Goal: Communication & Community: Ask a question

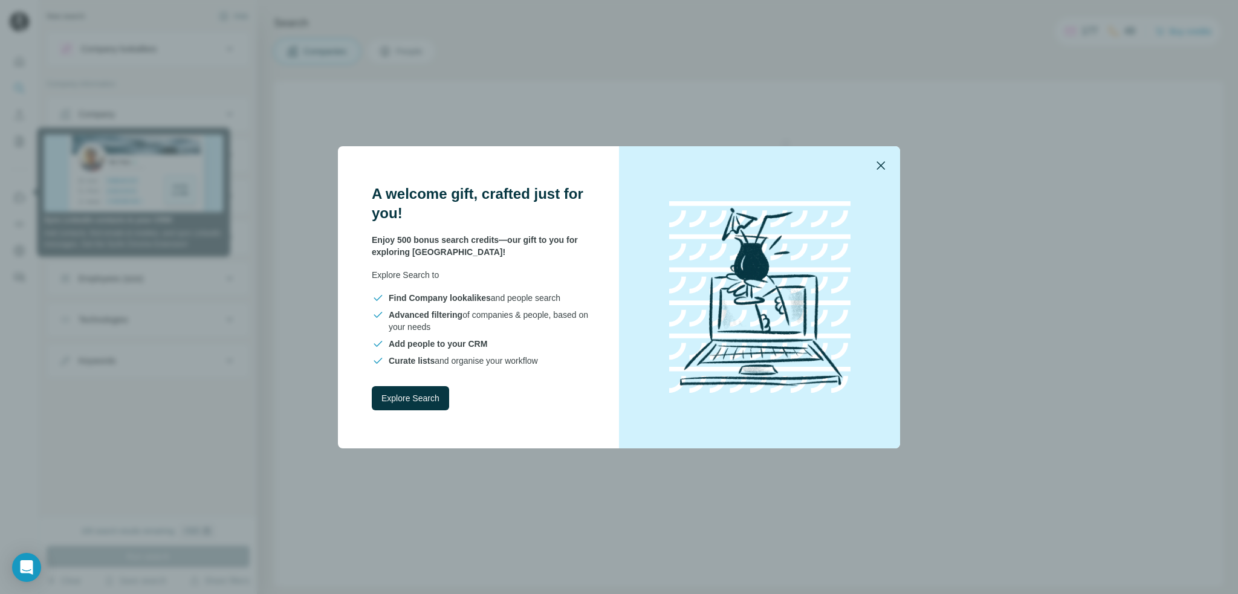
click at [880, 160] on icon "button" at bounding box center [881, 165] width 15 height 15
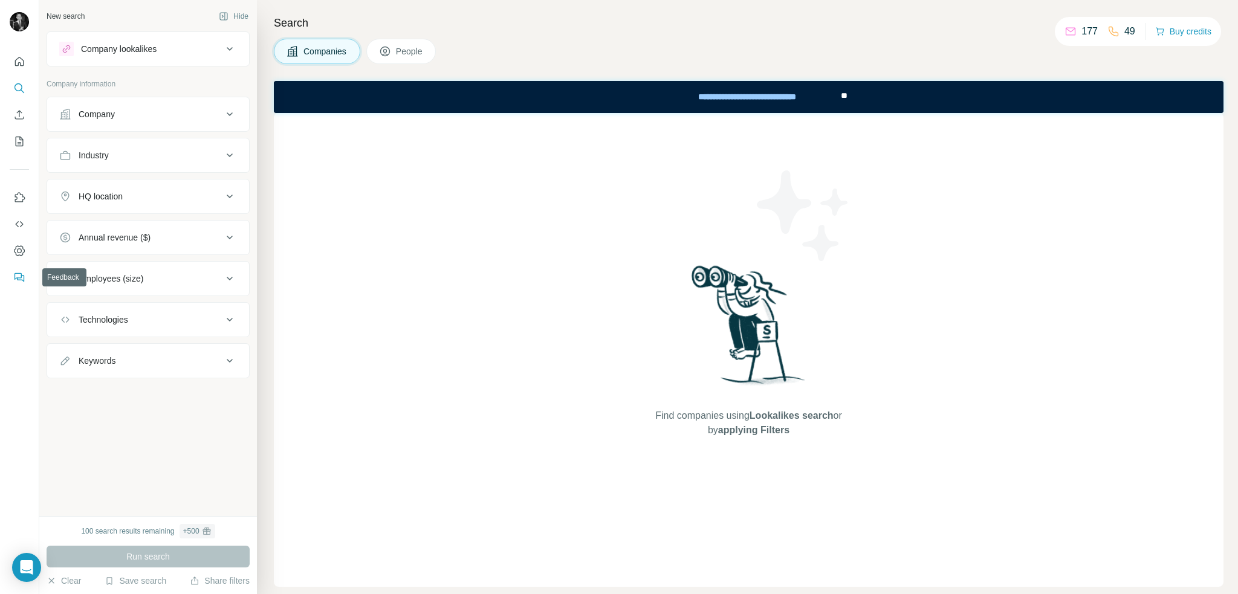
click at [19, 278] on icon "Feedback" at bounding box center [18, 276] width 7 height 7
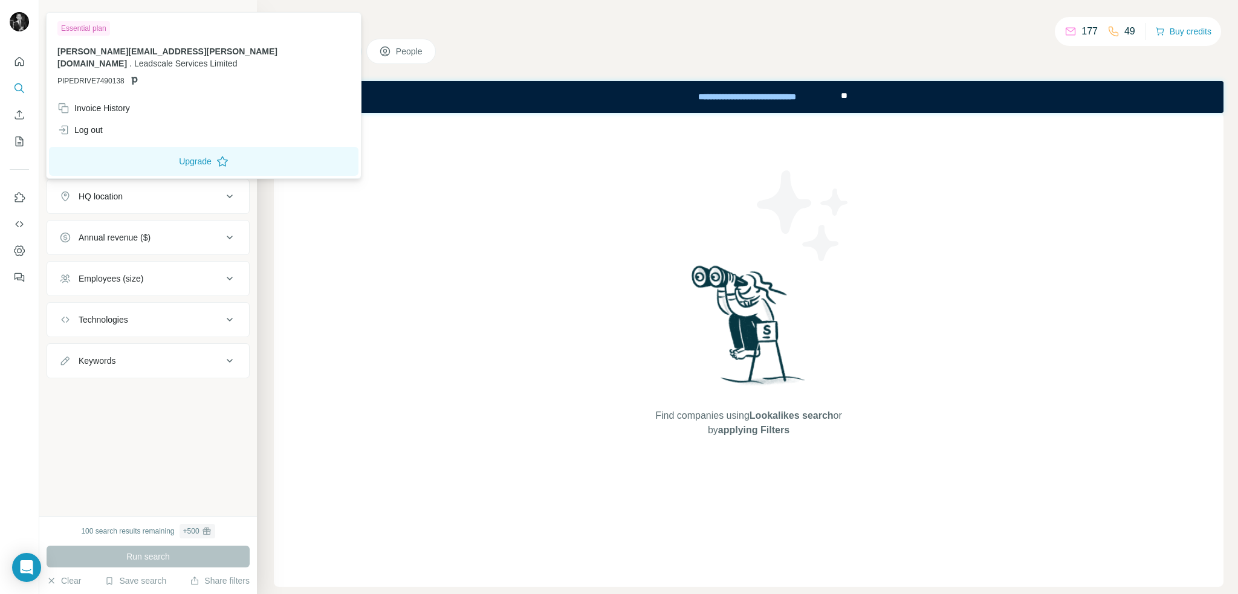
click at [25, 22] on img at bounding box center [19, 21] width 19 height 19
click at [22, 569] on icon "Open Intercom Messenger" at bounding box center [26, 568] width 14 height 16
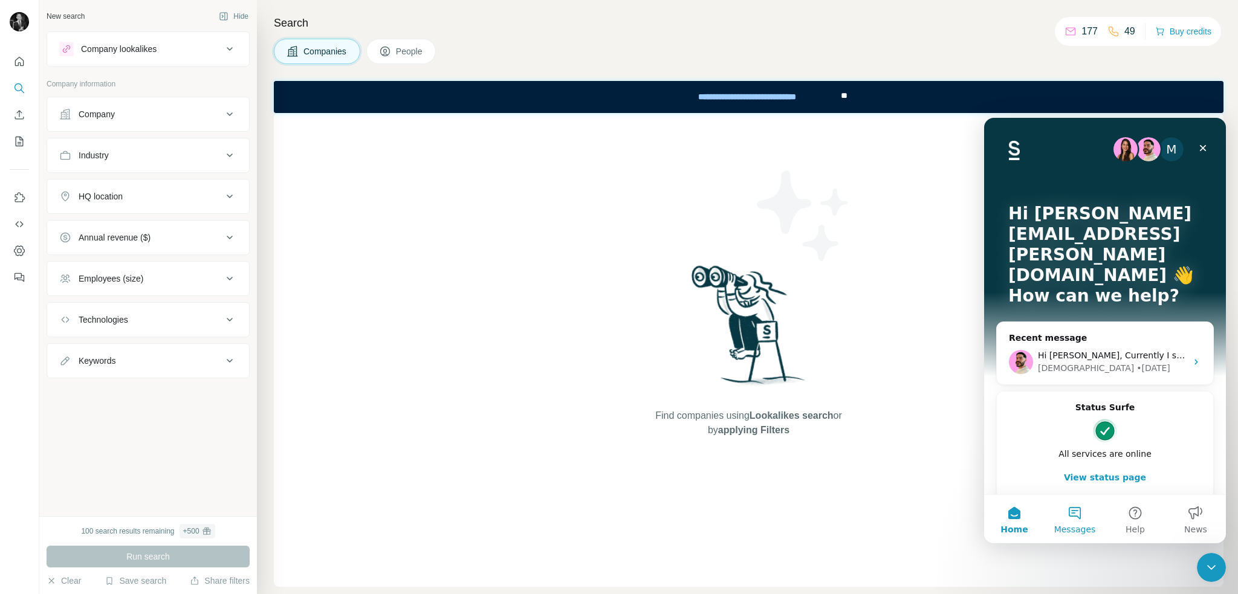
click at [1072, 519] on button "Messages" at bounding box center [1075, 519] width 60 height 48
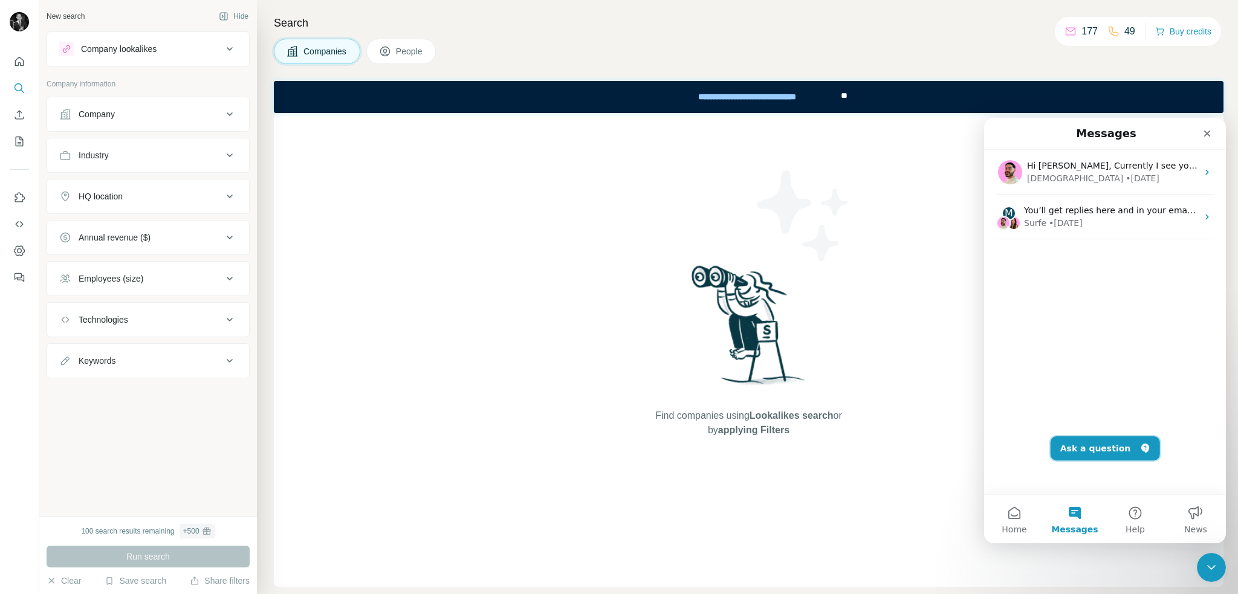
click at [1074, 453] on button "Ask a question" at bounding box center [1105, 449] width 109 height 24
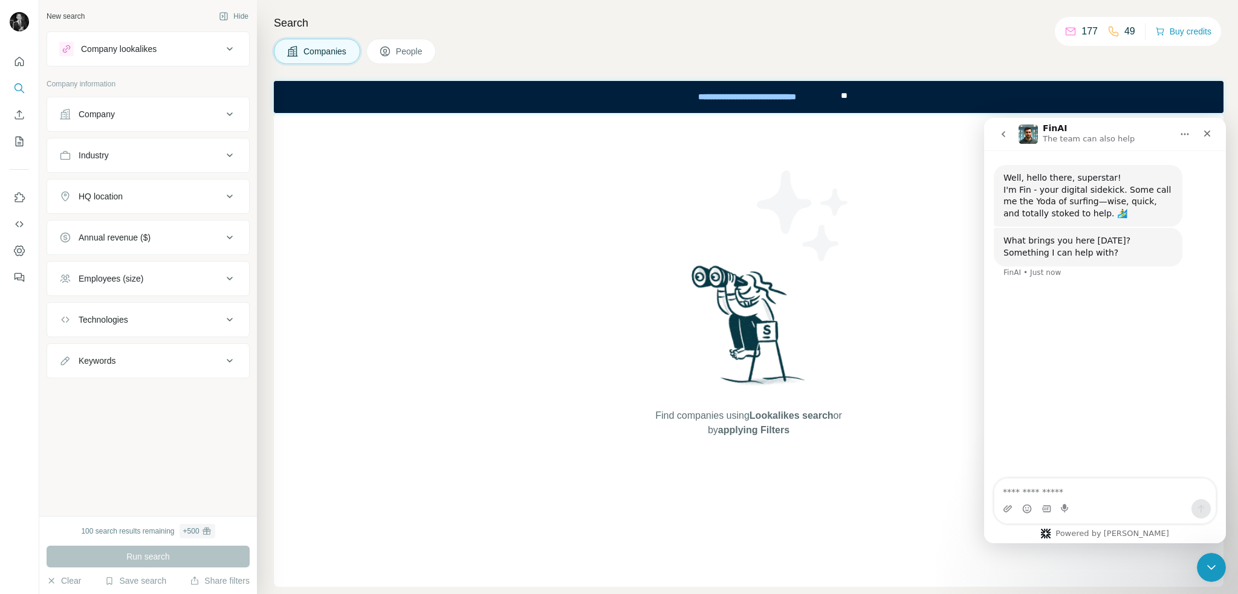
click at [1038, 489] on textarea "Ask a question…" at bounding box center [1105, 489] width 221 height 21
click at [1126, 493] on textarea "**********" at bounding box center [1105, 489] width 221 height 21
type textarea "**********"
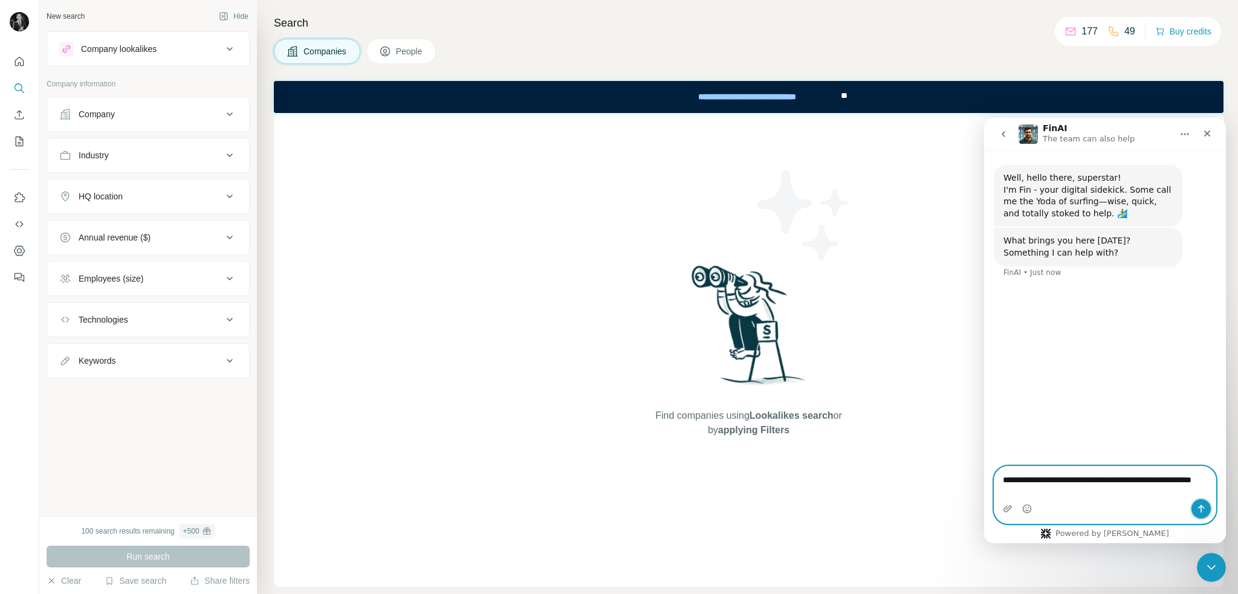
click at [1201, 512] on icon "Send a message…" at bounding box center [1201, 509] width 7 height 8
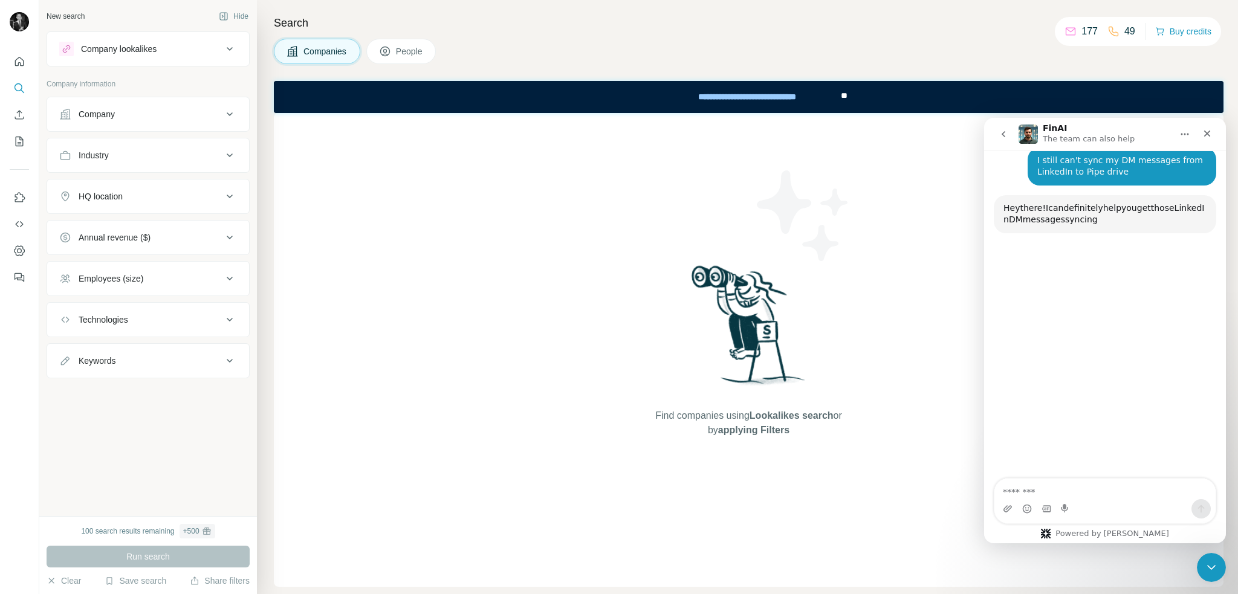
scroll to position [128, 0]
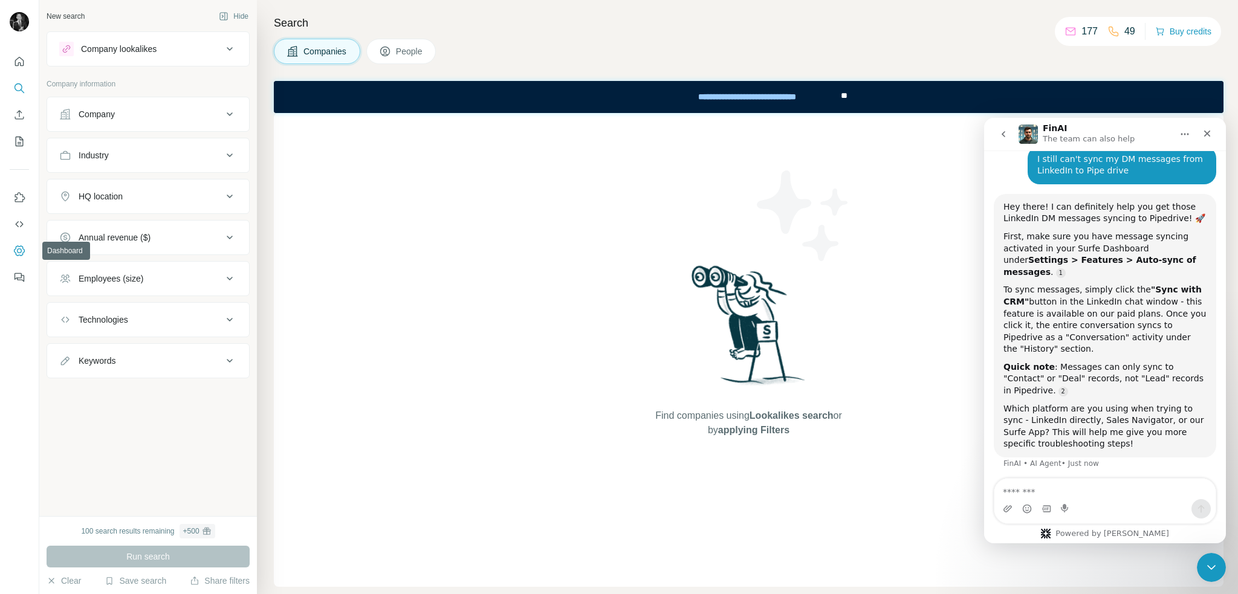
click at [19, 245] on icon "Dashboard" at bounding box center [19, 251] width 12 height 12
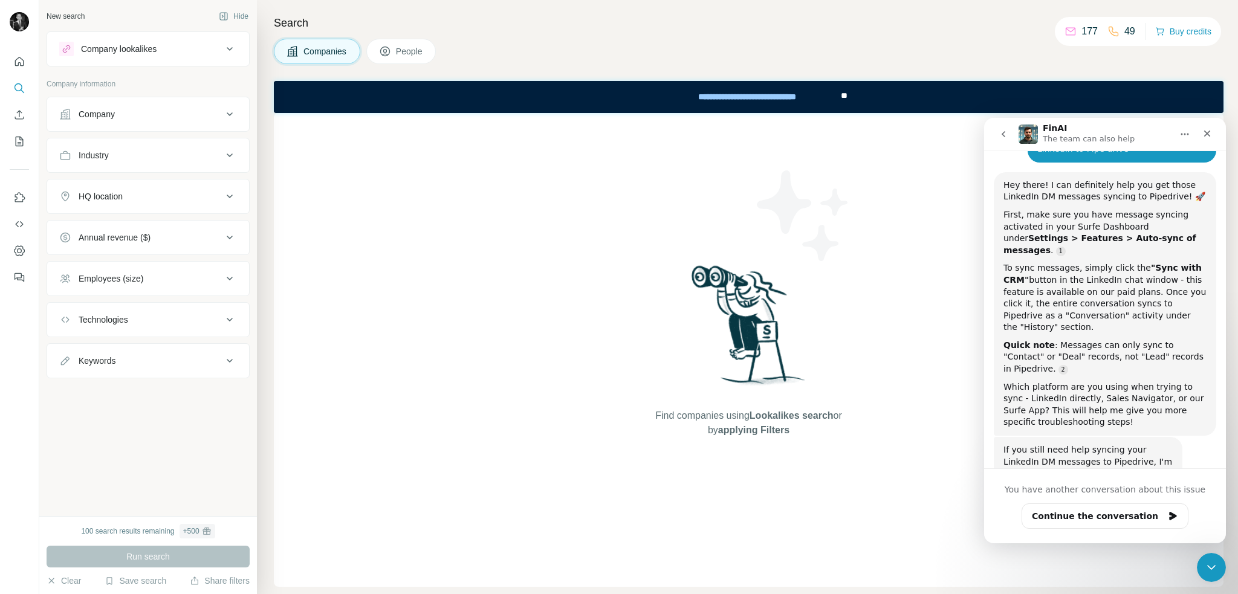
scroll to position [165, 0]
